Goal: Book appointment/travel/reservation

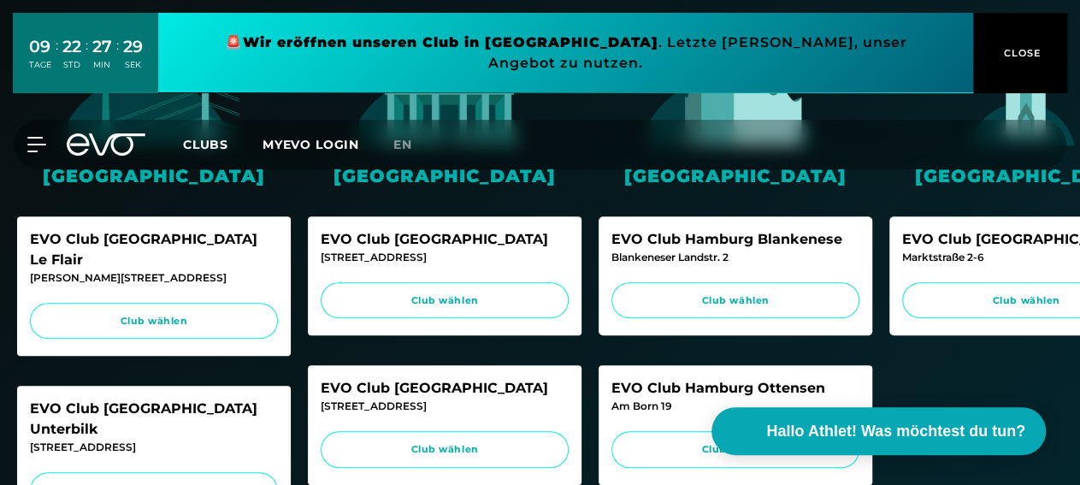
scroll to position [99, 0]
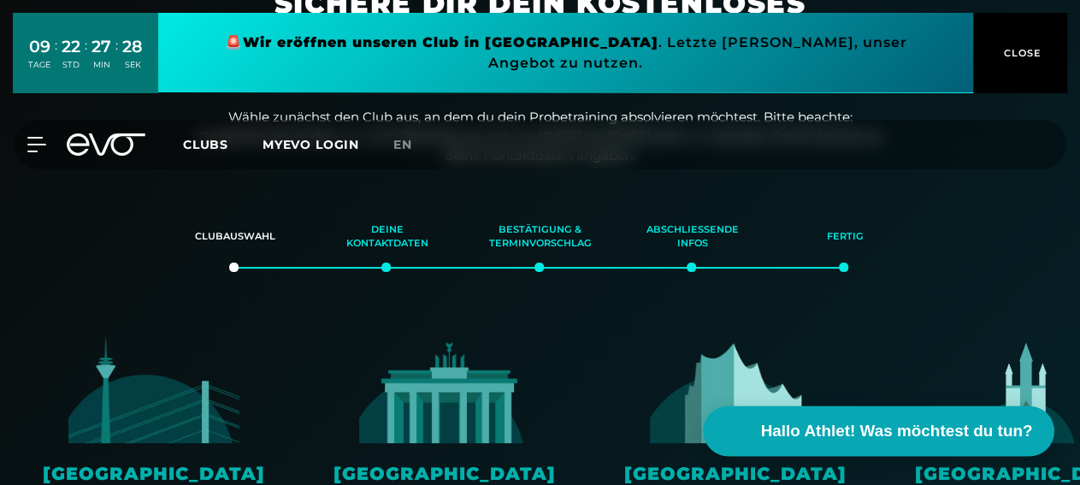
click at [844, 426] on span "Hallo Athlet! Was möchtest du tun?" at bounding box center [897, 431] width 272 height 24
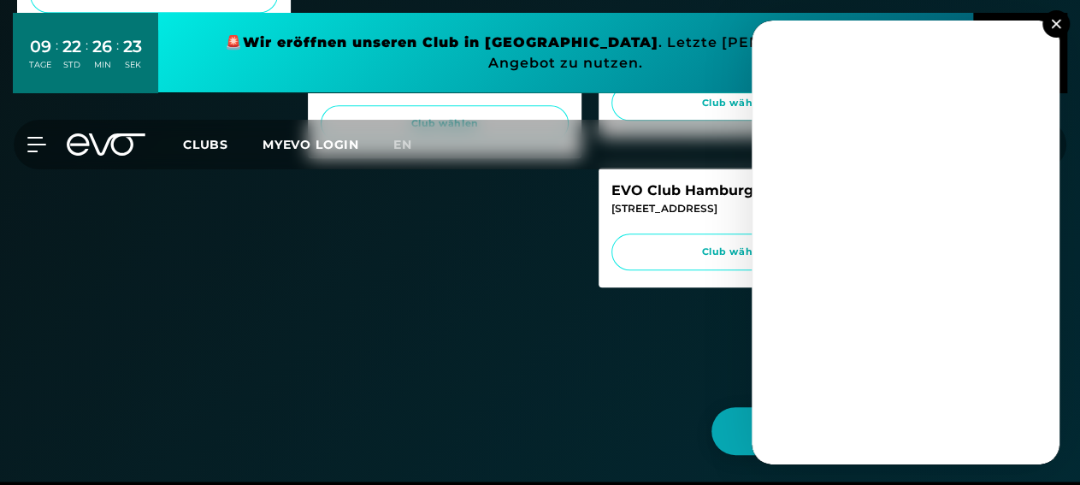
scroll to position [992, 0]
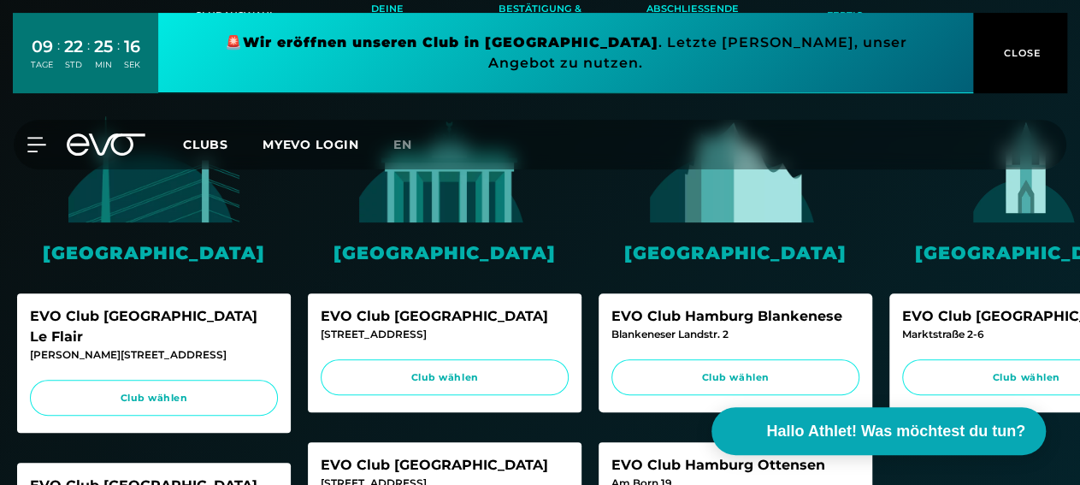
scroll to position [298, 0]
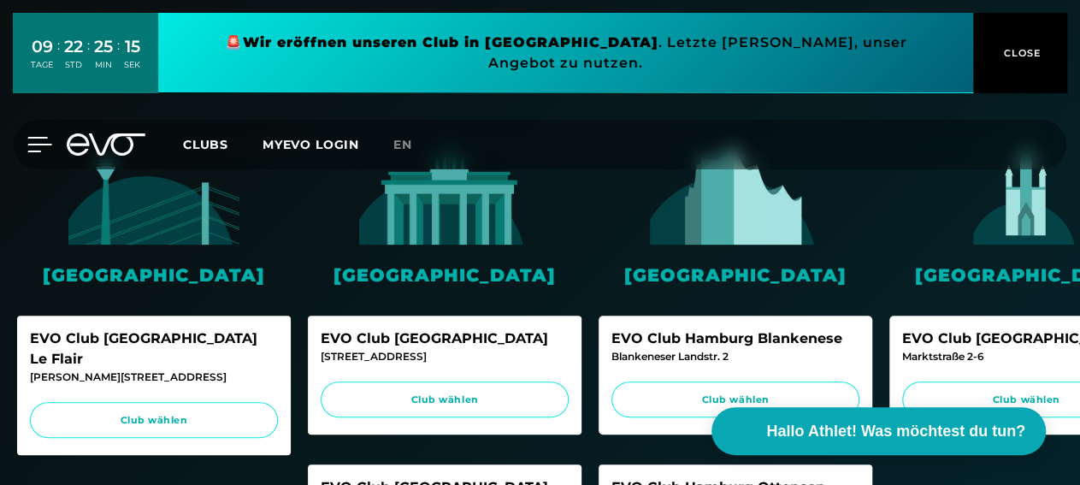
click at [38, 138] on icon at bounding box center [40, 145] width 24 height 14
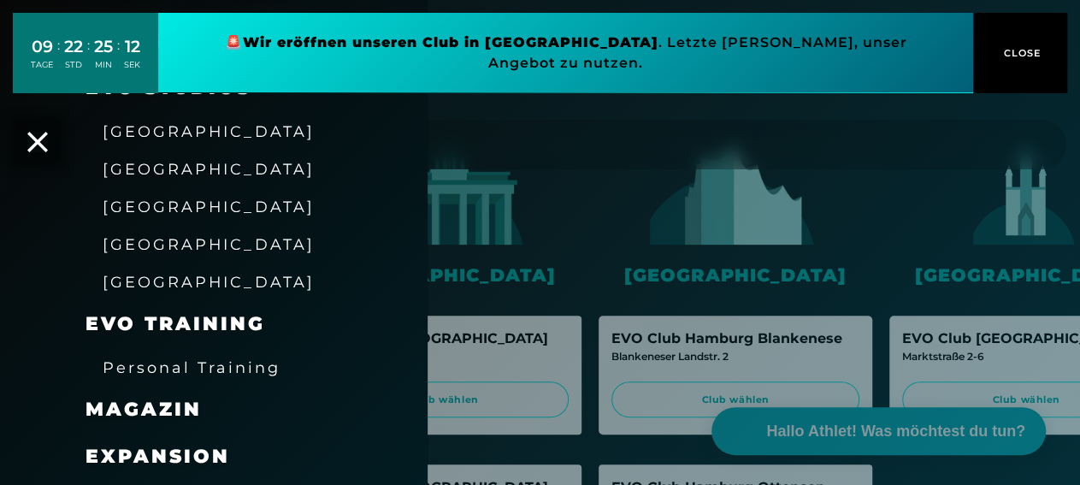
scroll to position [287, 0]
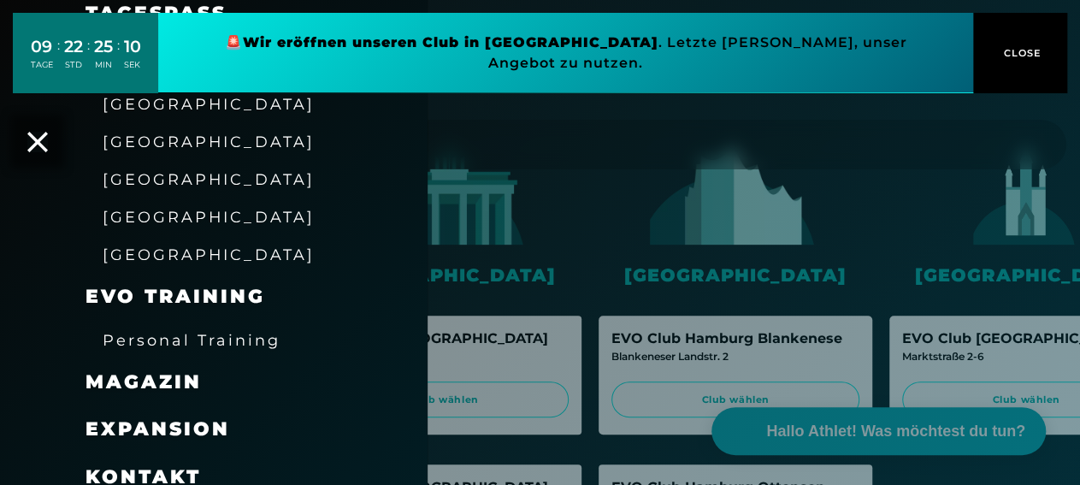
click at [169, 214] on span "[GEOGRAPHIC_DATA]" at bounding box center [209, 217] width 212 height 18
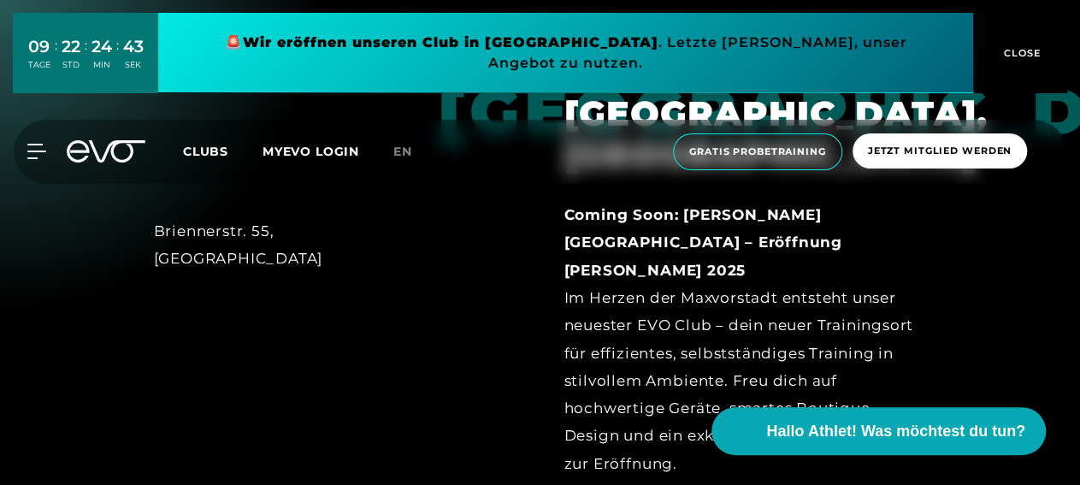
scroll to position [2282, 0]
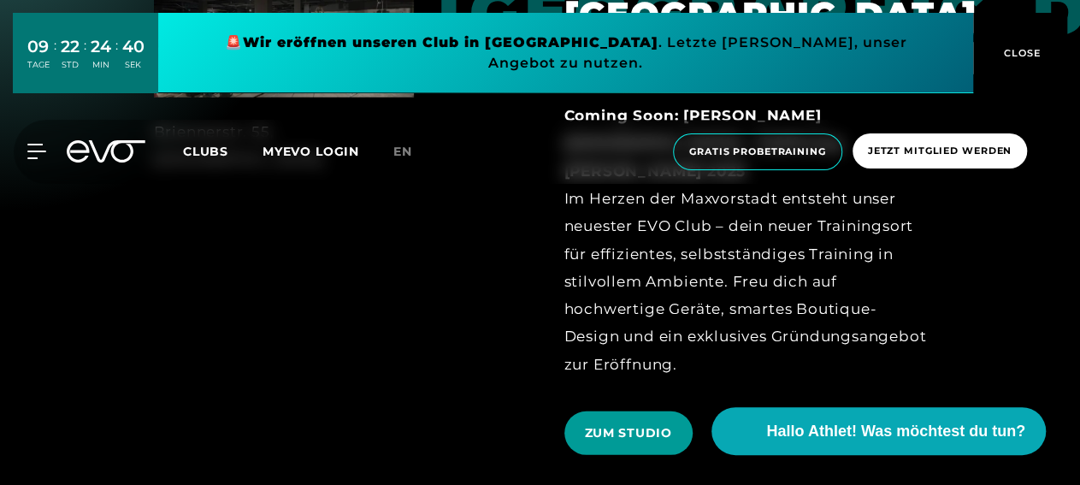
click at [663, 411] on span "ZUM STUDIO" at bounding box center [628, 433] width 128 height 44
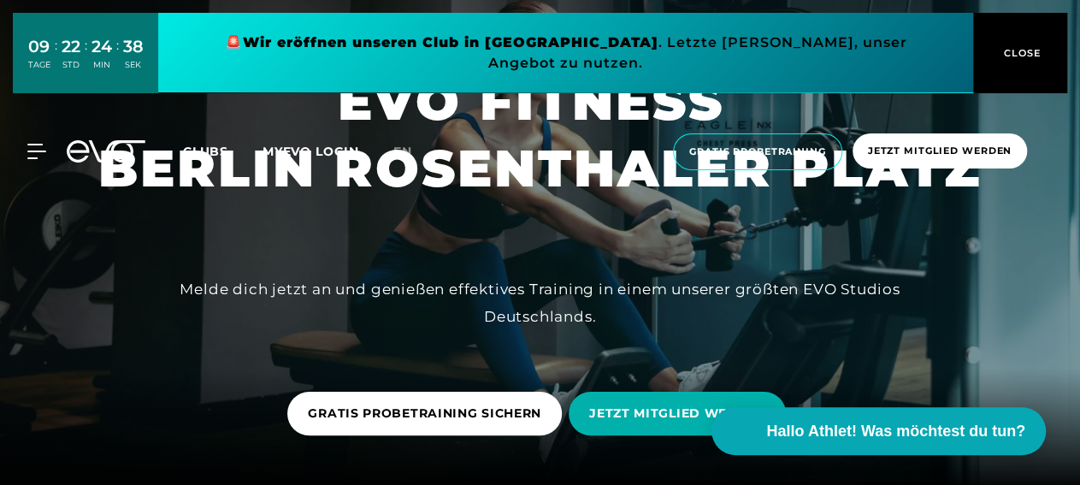
scroll to position [99, 0]
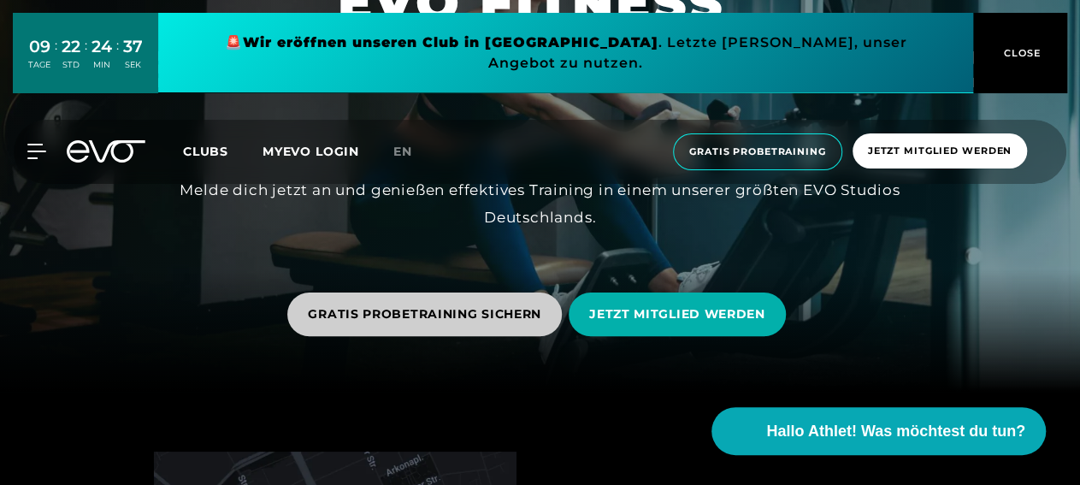
click at [393, 312] on span "GRATIS PROBETRAINING SICHERN" at bounding box center [424, 314] width 233 height 18
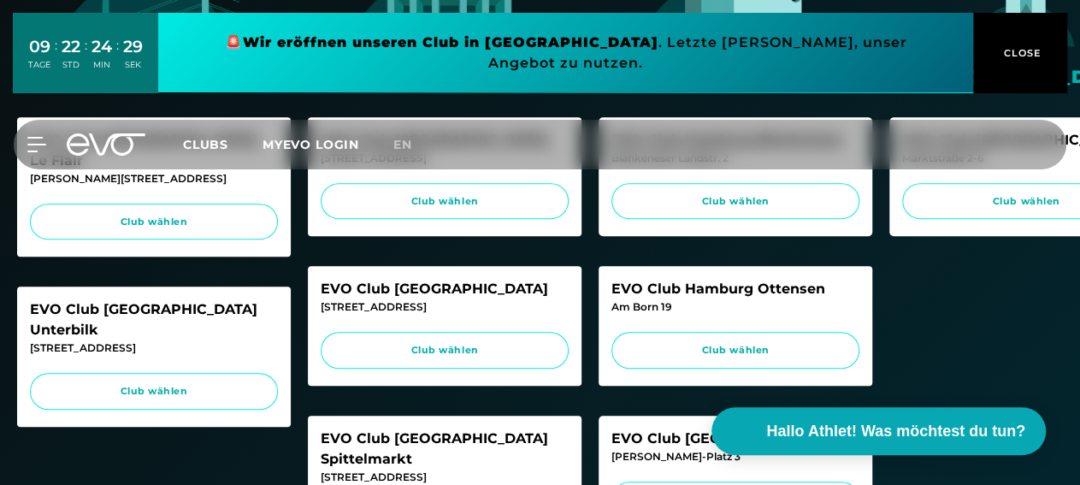
scroll to position [595, 0]
